Goal: Complete application form

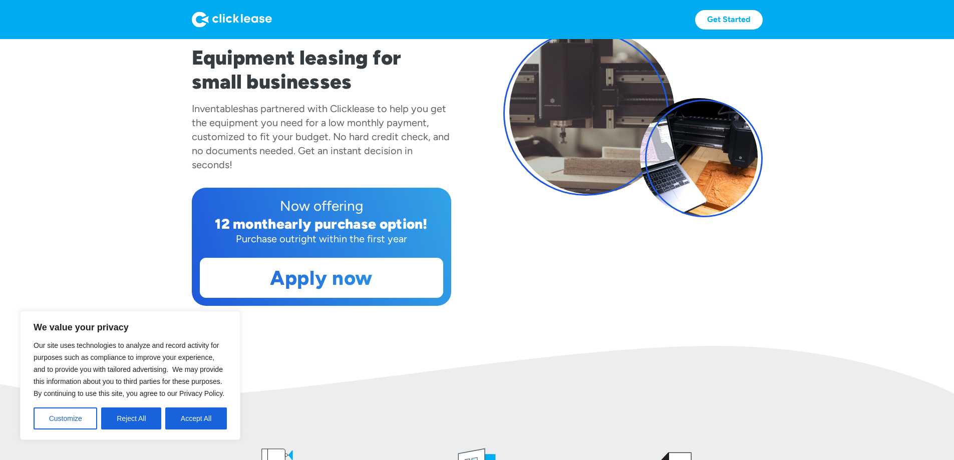
scroll to position [150, 0]
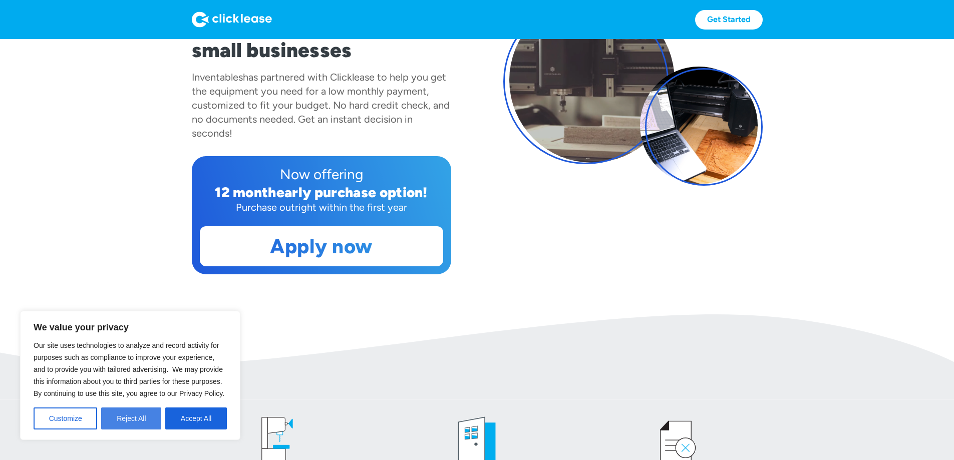
click at [133, 420] on button "Reject All" at bounding box center [131, 419] width 60 height 22
click at [133, 400] on img at bounding box center [477, 357] width 954 height 86
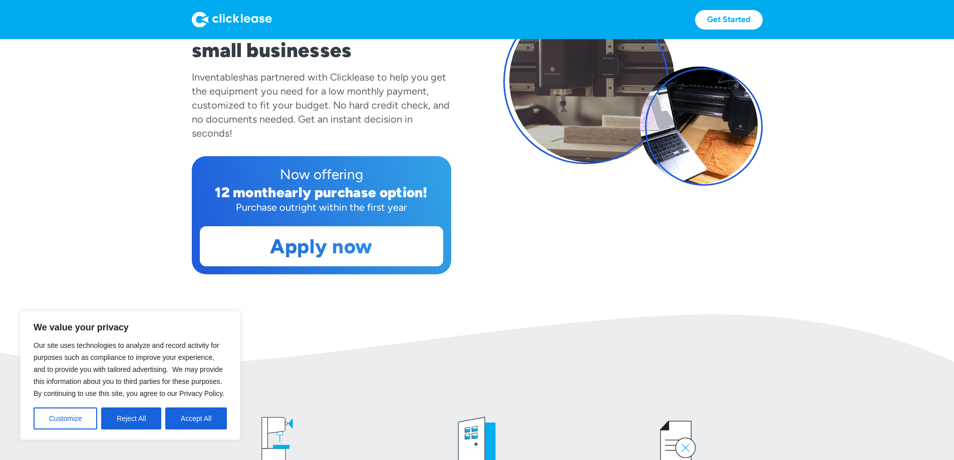
click at [133, 400] on img at bounding box center [477, 357] width 954 height 86
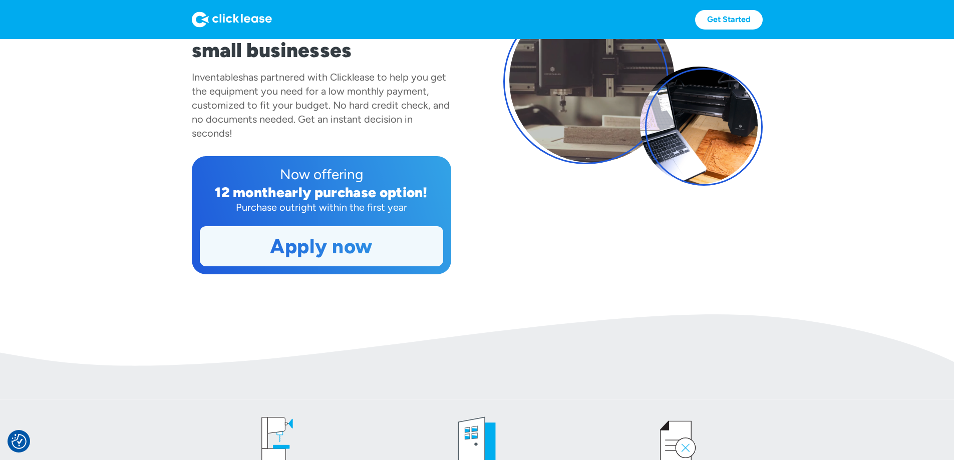
click at [291, 266] on link "Apply now" at bounding box center [321, 246] width 242 height 39
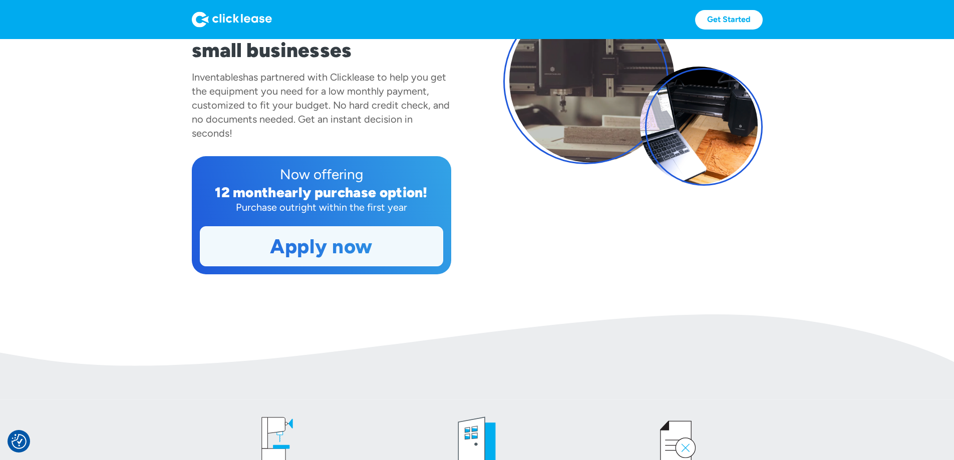
click at [291, 266] on link "Apply now" at bounding box center [321, 246] width 242 height 39
